Goal: Navigation & Orientation: Find specific page/section

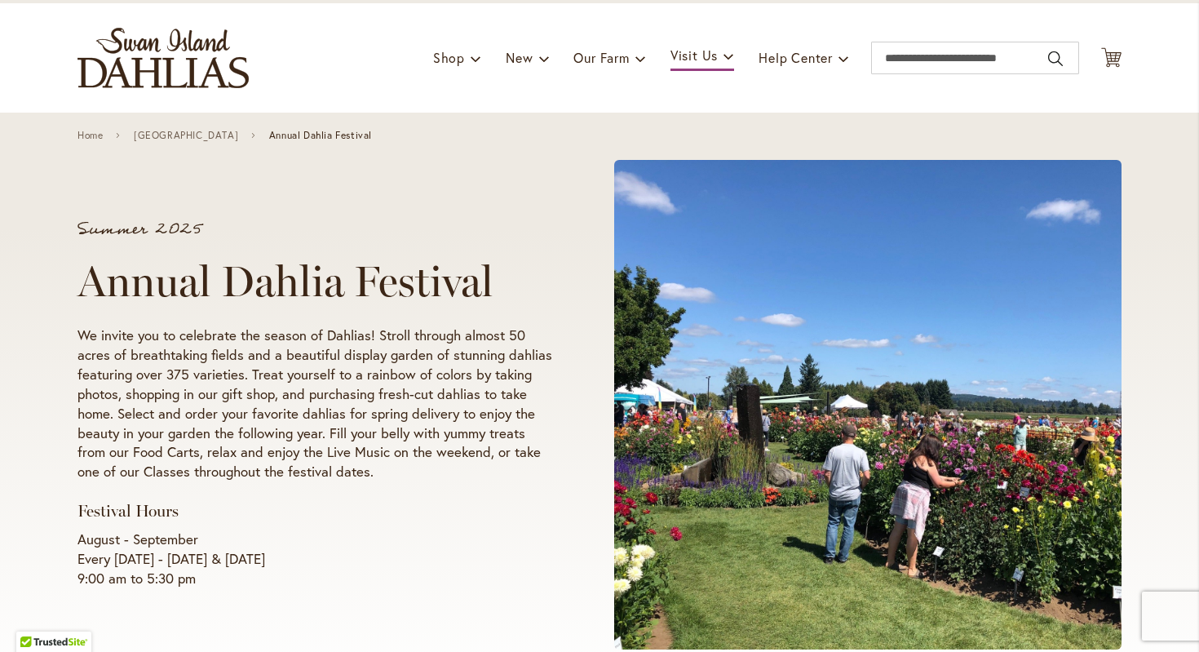
scroll to position [98, 0]
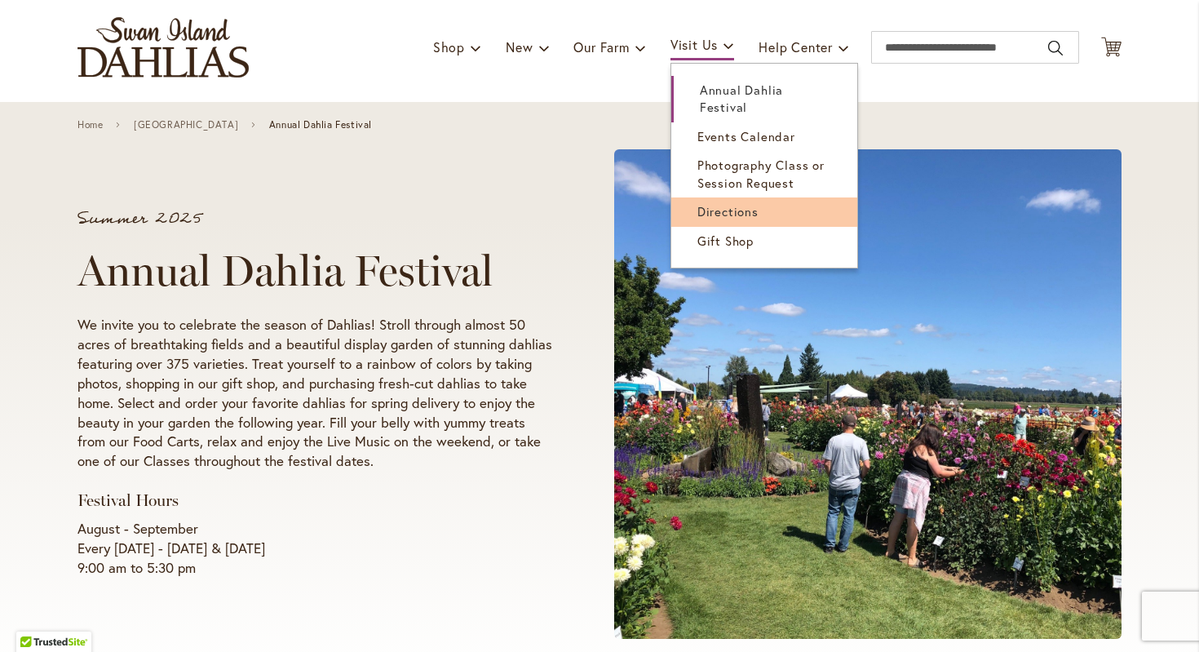
click at [727, 216] on span "Directions" at bounding box center [727, 211] width 61 height 16
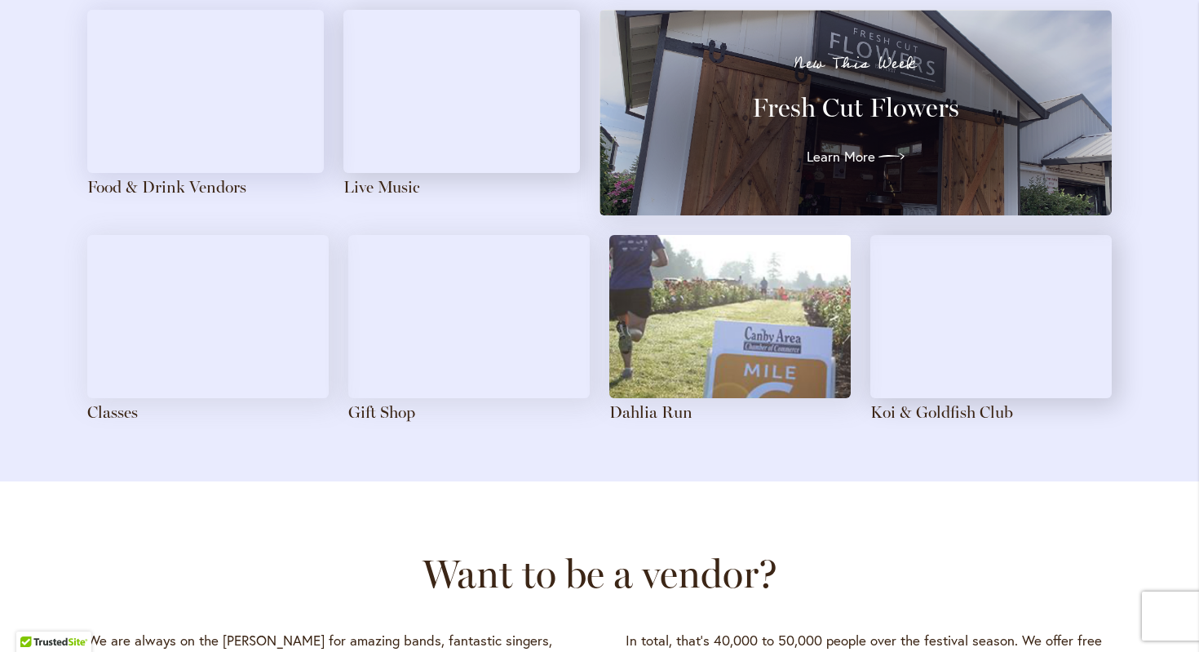
scroll to position [1857, 0]
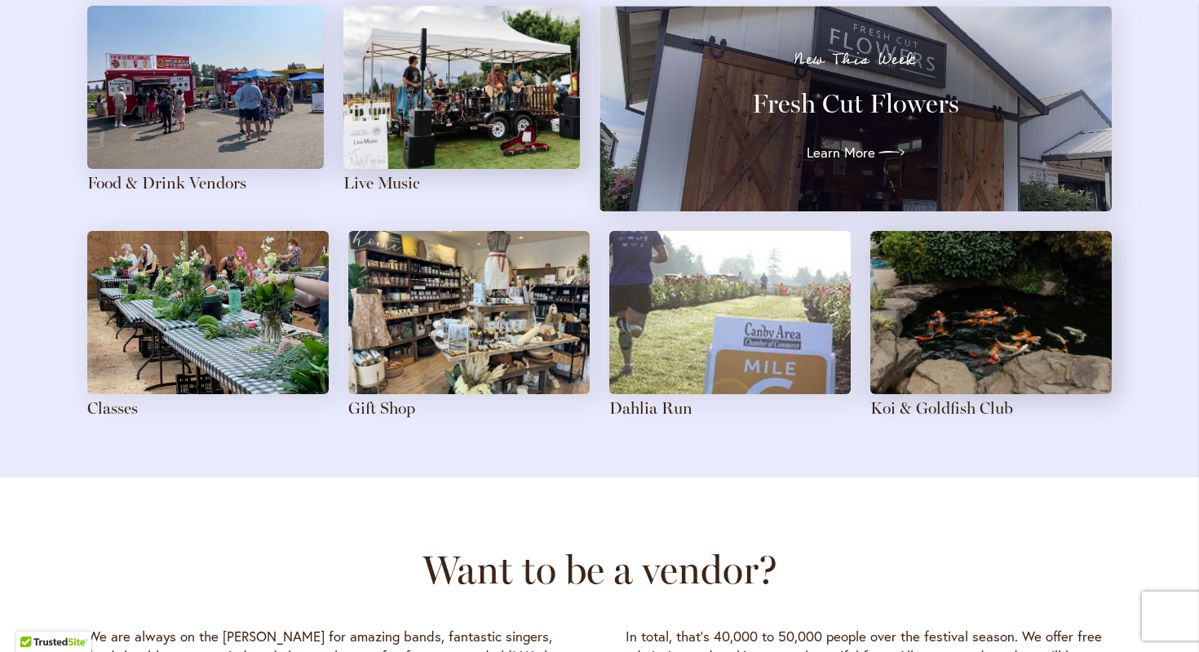
click at [250, 324] on img at bounding box center [207, 312] width 241 height 163
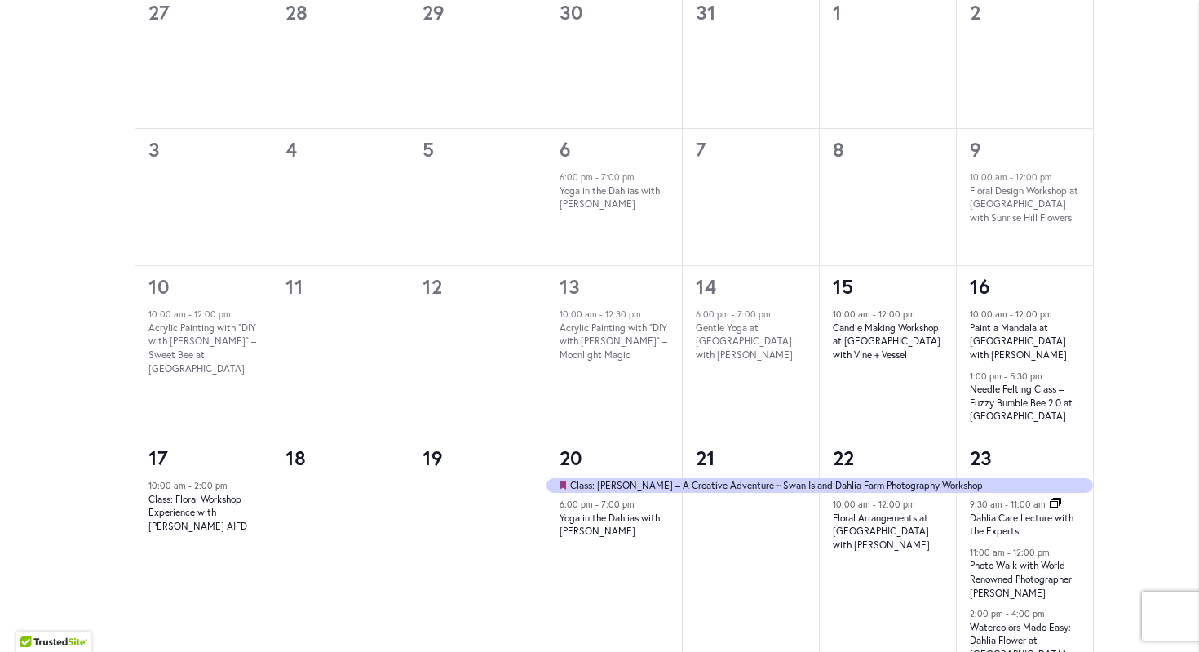
scroll to position [1040, 0]
